Goal: Information Seeking & Learning: Learn about a topic

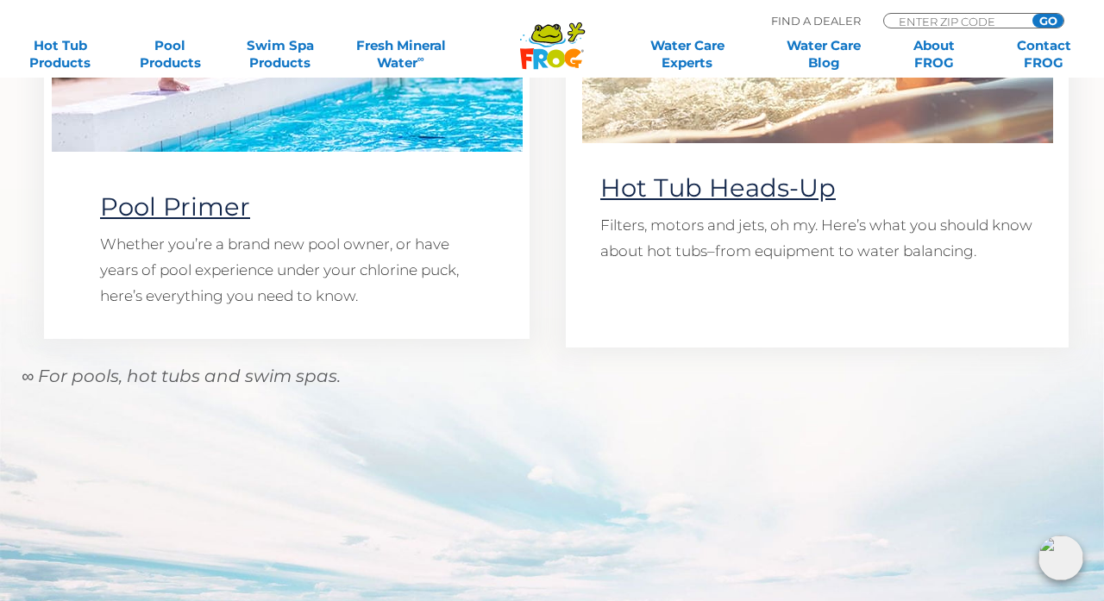
scroll to position [1550, 0]
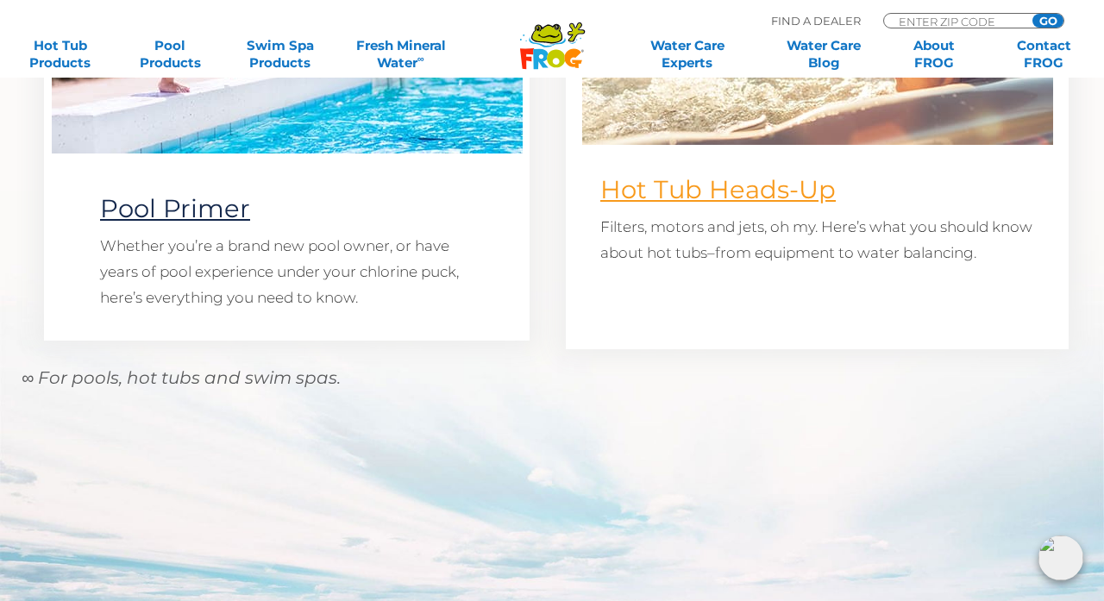
click at [713, 194] on link "Hot Tub Heads-Up" at bounding box center [717, 189] width 235 height 30
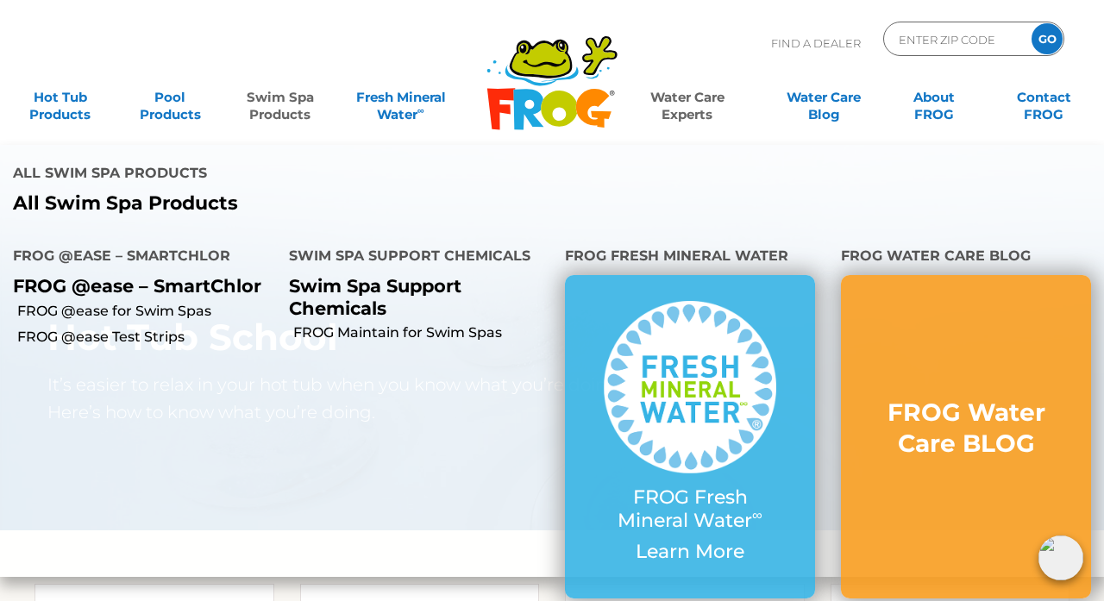
click at [261, 105] on link "Swim Spa Products" at bounding box center [279, 97] width 85 height 35
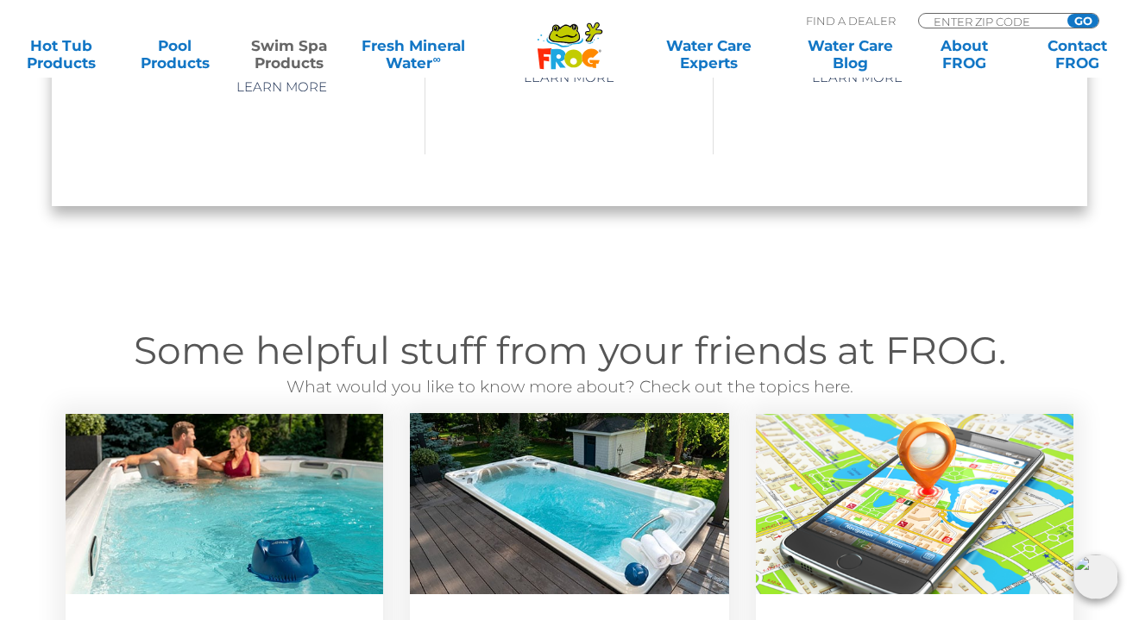
scroll to position [1636, 0]
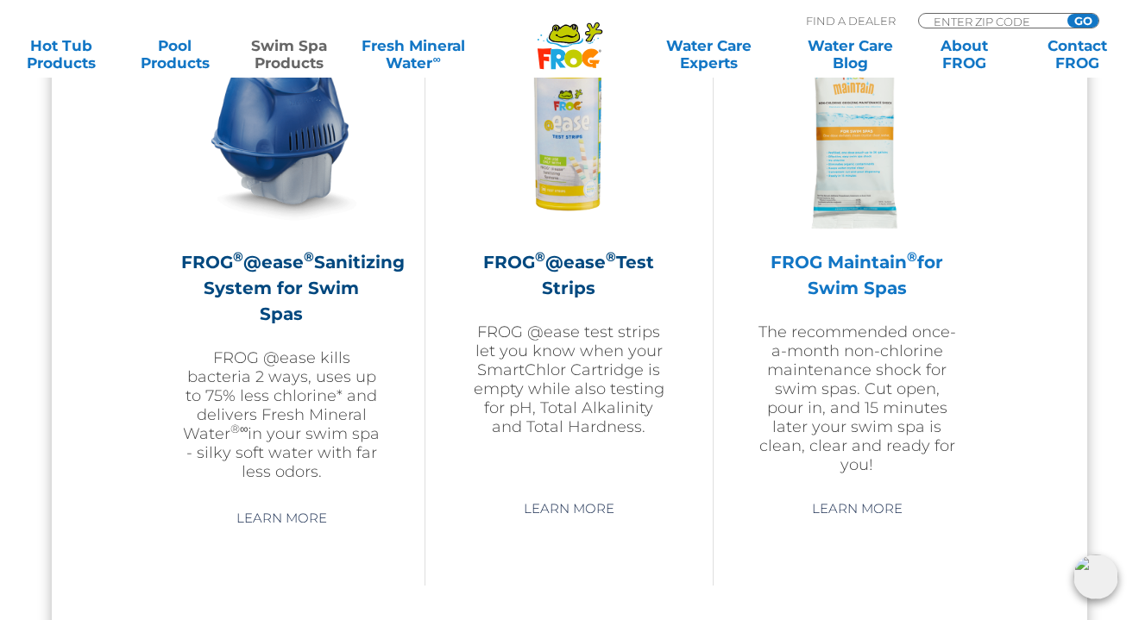
click at [875, 180] on img at bounding box center [857, 132] width 200 height 200
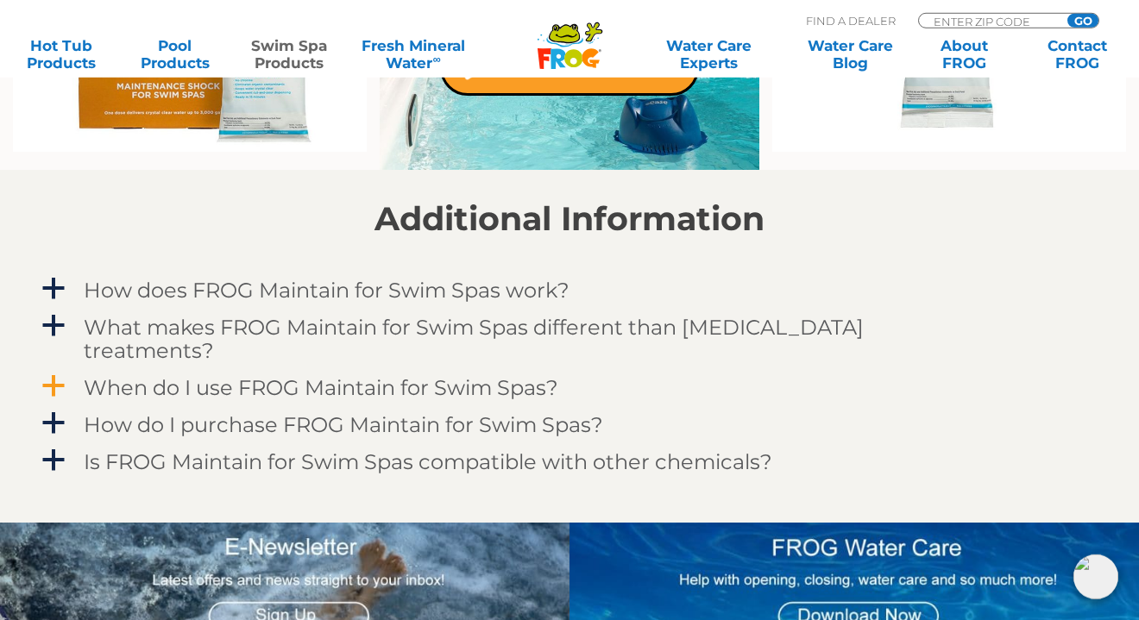
scroll to position [1352, 0]
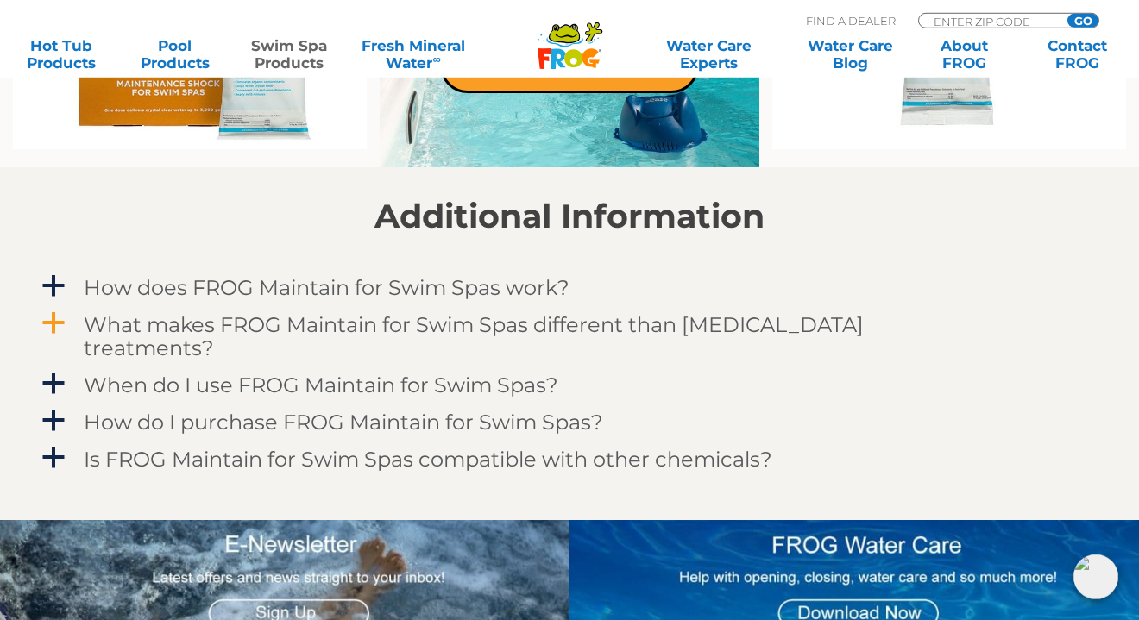
click at [474, 324] on h4 "What makes FROG Maintain for Swim Spas different than other shock treatments?" at bounding box center [531, 336] width 894 height 47
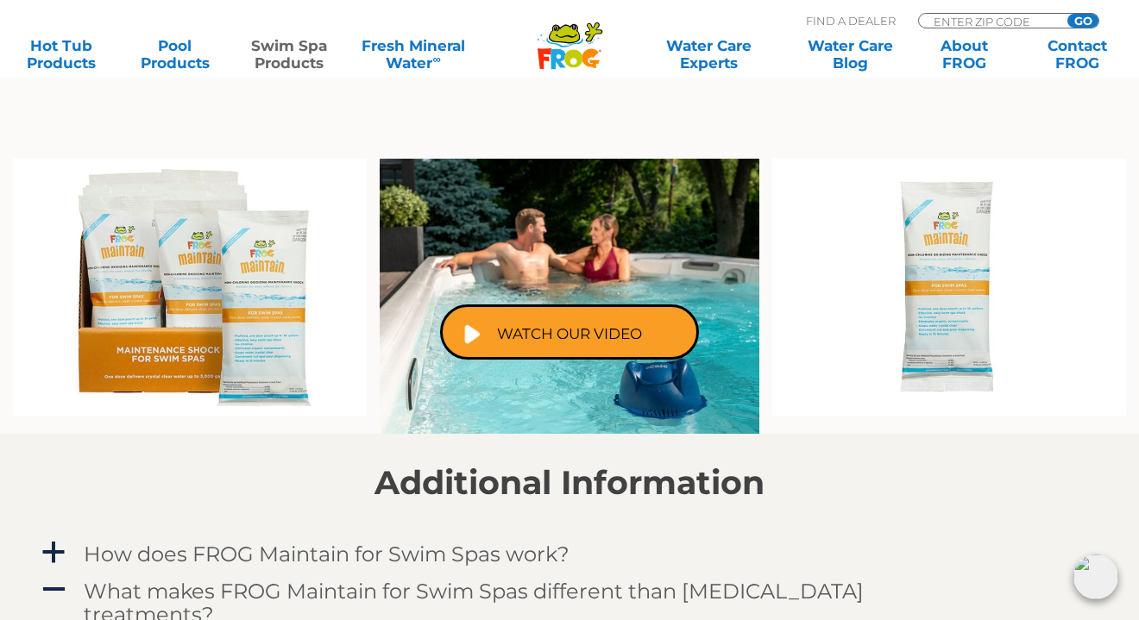
scroll to position [1068, 0]
